Goal: Information Seeking & Learning: Learn about a topic

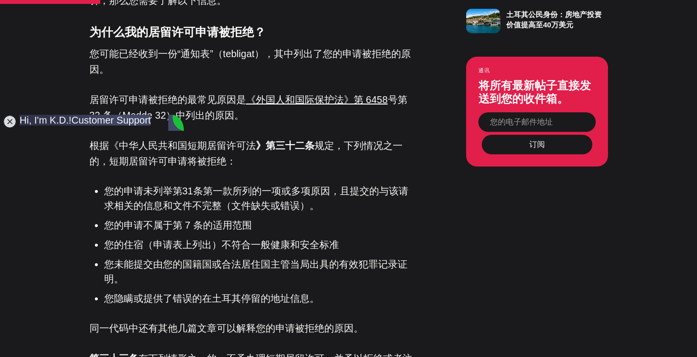
scroll to position [747, 0]
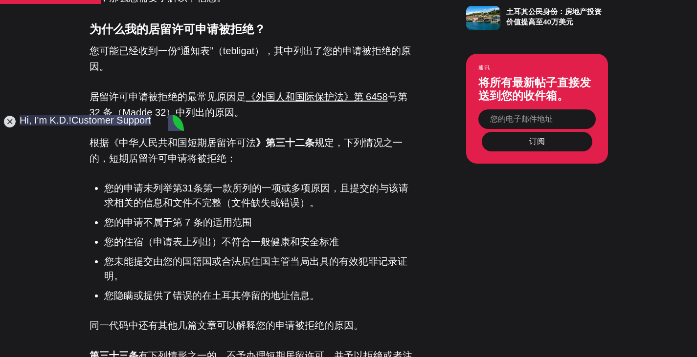
click at [234, 217] on font "您的申请不属于第 7 条的适用范围" at bounding box center [178, 222] width 148 height 11
type textarea "hi"
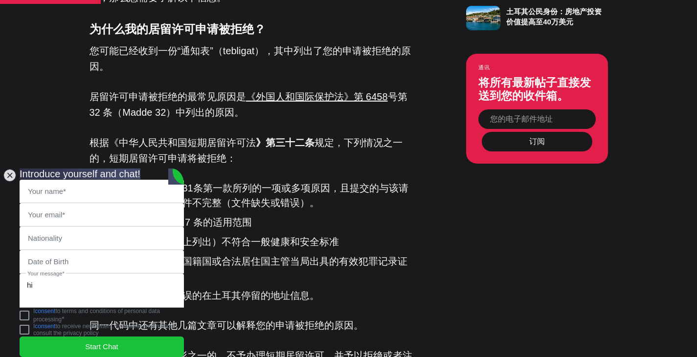
click at [6, 169] on jdiv at bounding box center [10, 176] width 14 height 14
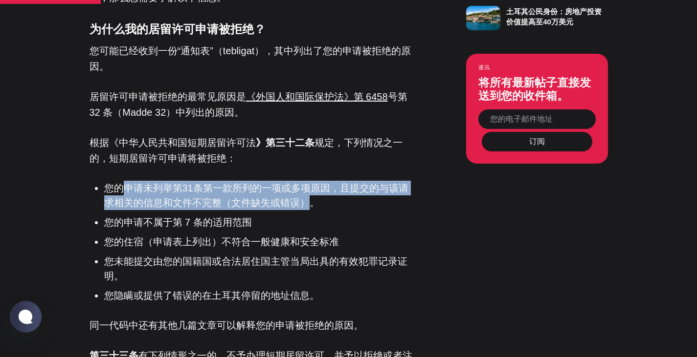
drag, startPoint x: 124, startPoint y: 185, endPoint x: 301, endPoint y: 202, distance: 178.3
click at [301, 202] on font "您的申请未列举第31条第一款所列的一项或多项原因，且提交的与该请求相关的信息和文件不完整（文件缺失或错误）。" at bounding box center [256, 195] width 304 height 25
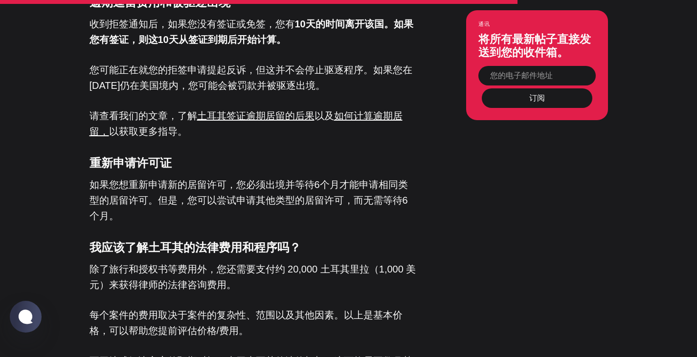
scroll to position [1657, 0]
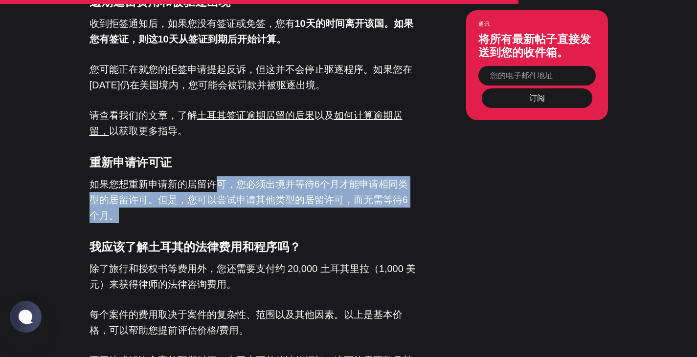
drag, startPoint x: 220, startPoint y: 169, endPoint x: 333, endPoint y: 196, distance: 116.0
click at [333, 196] on p "如果您想重新申请新的居留许可，您必须出境并等待6个月才能申请相同类型的居留许可。但是，您可以尝试申请其他类型的居留许可，而无需等待6个月。" at bounding box center [253, 200] width 328 height 47
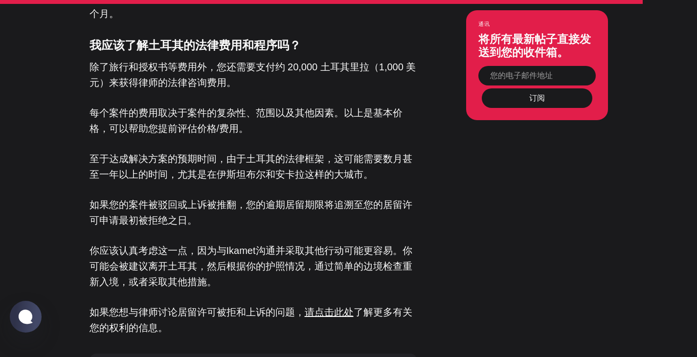
scroll to position [2011, 0]
